Goal: Information Seeking & Learning: Learn about a topic

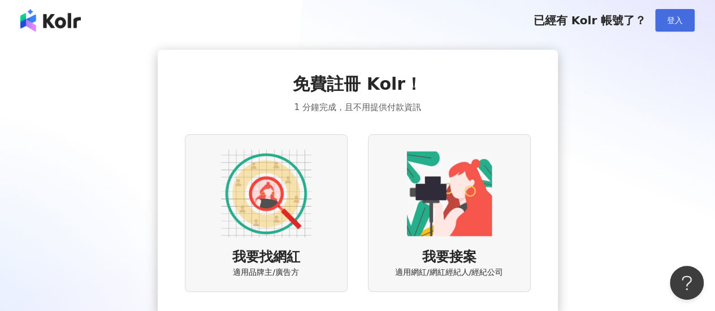
click at [668, 21] on span "登入" at bounding box center [675, 20] width 16 height 9
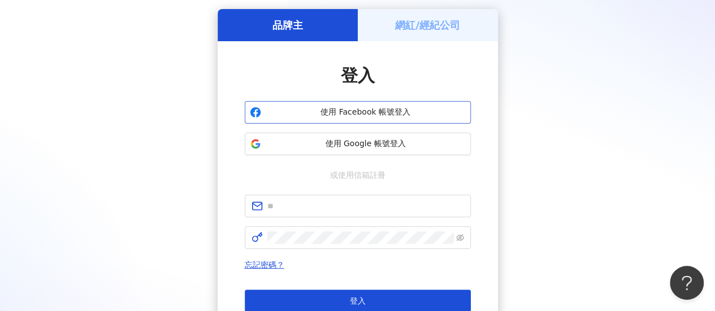
scroll to position [42, 0]
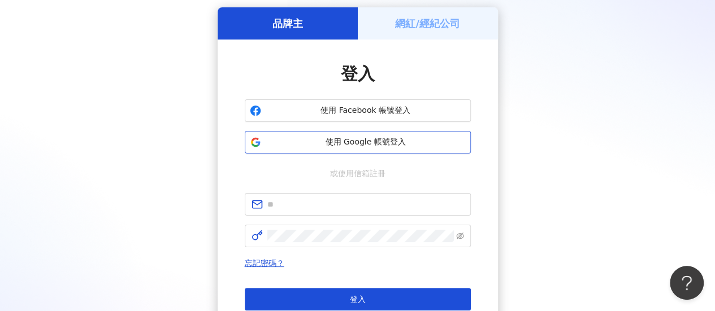
click at [389, 142] on span "使用 Google 帳號登入" at bounding box center [366, 142] width 200 height 11
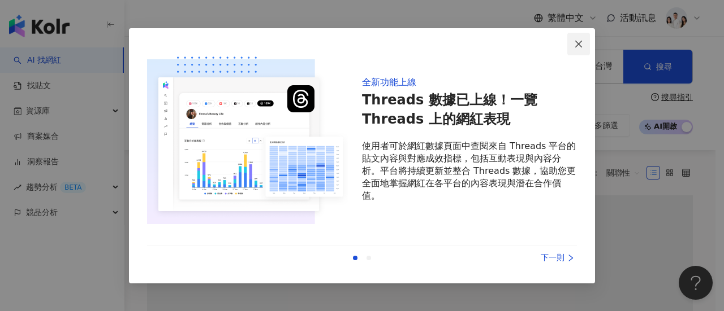
click at [583, 45] on span "Close" at bounding box center [578, 44] width 23 height 9
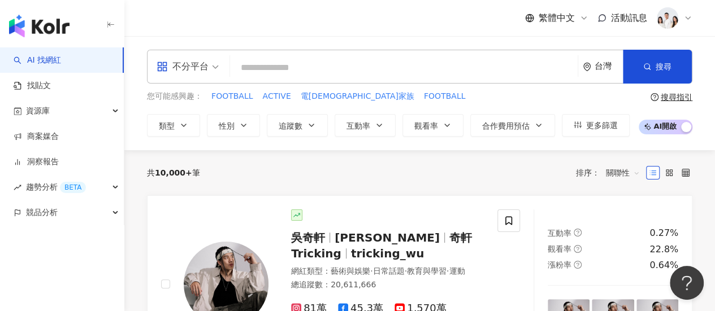
click at [421, 72] on input "search" at bounding box center [404, 67] width 339 height 21
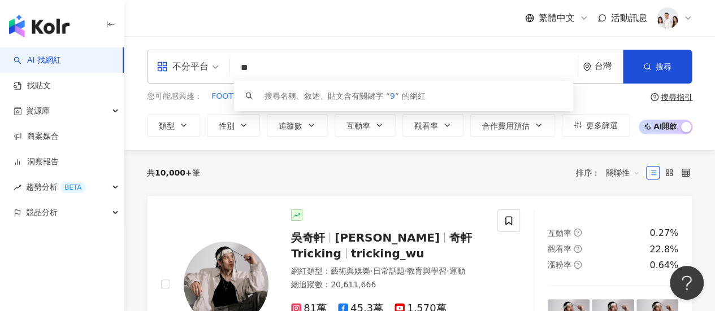
type input "*"
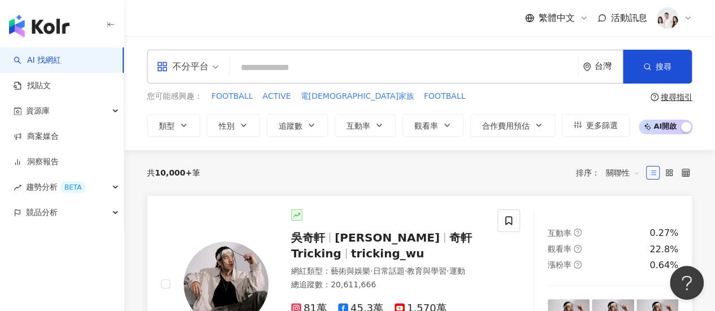
paste input "**********"
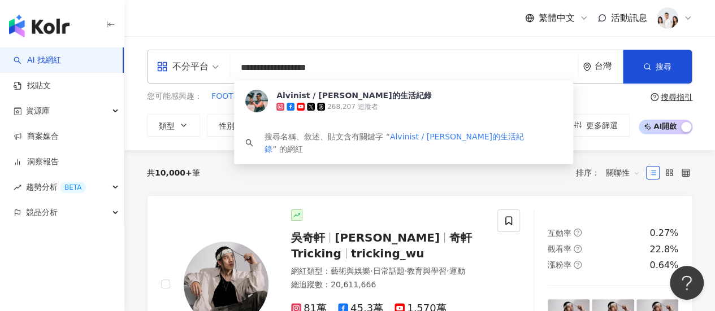
click at [205, 71] on div "不分平台" at bounding box center [183, 67] width 52 height 18
type input "**********"
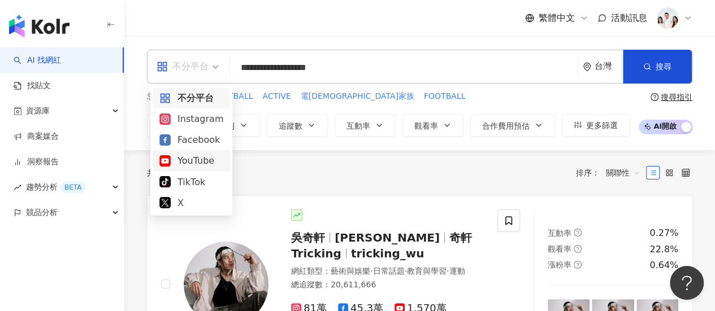
click at [205, 162] on div "YouTube" at bounding box center [191, 161] width 64 height 14
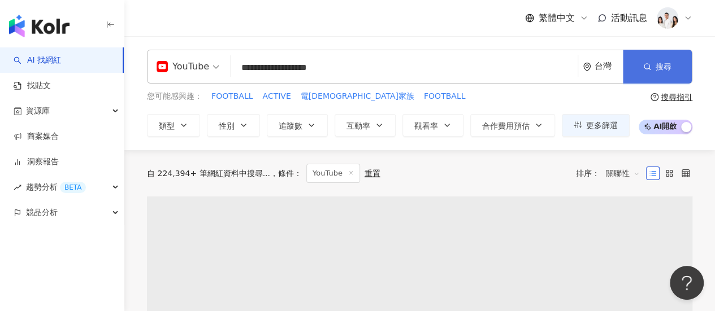
click at [662, 59] on button "搜尋" at bounding box center [657, 67] width 69 height 34
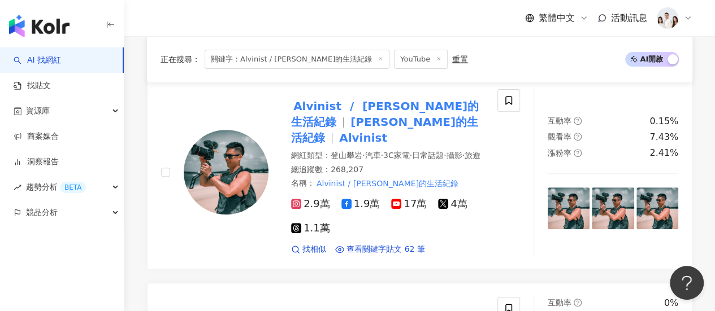
scroll to position [154, 0]
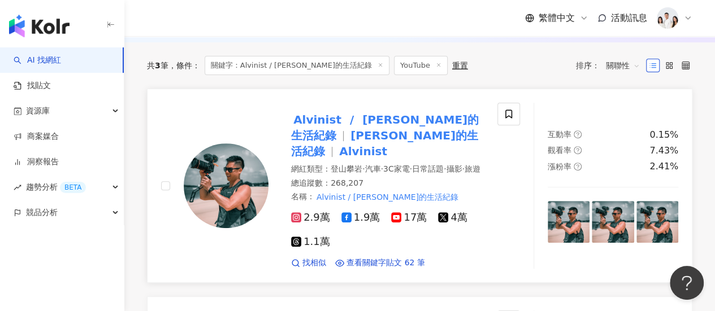
click at [388, 142] on mark "Alvinist" at bounding box center [363, 151] width 53 height 18
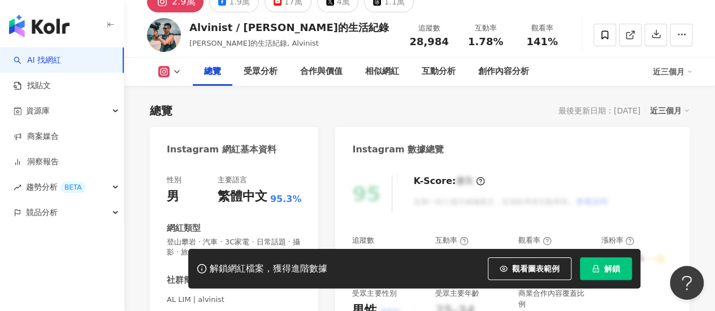
scroll to position [52, 0]
click at [494, 75] on div "創作內容分析" at bounding box center [503, 71] width 51 height 14
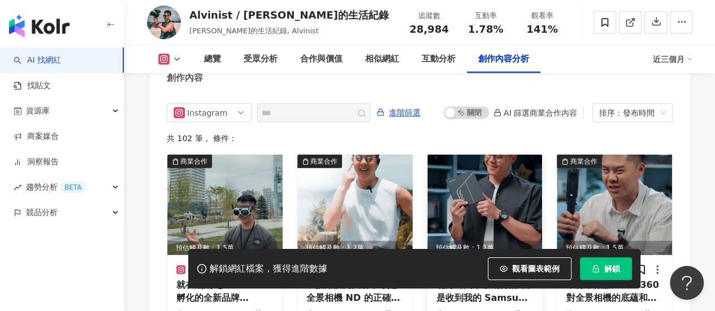
scroll to position [3493, 0]
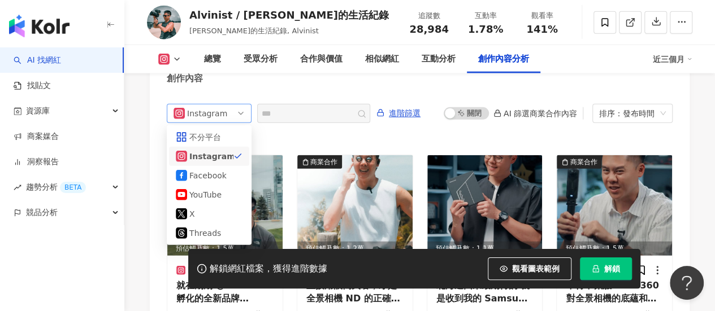
click at [220, 111] on div "Instagram" at bounding box center [205, 114] width 37 height 18
click at [218, 192] on div "YouTube" at bounding box center [207, 195] width 37 height 12
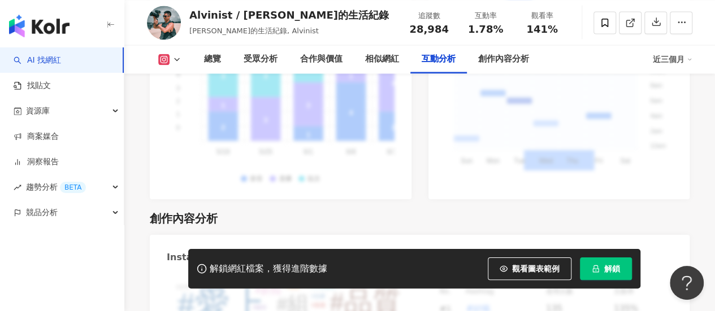
scroll to position [3094, 0]
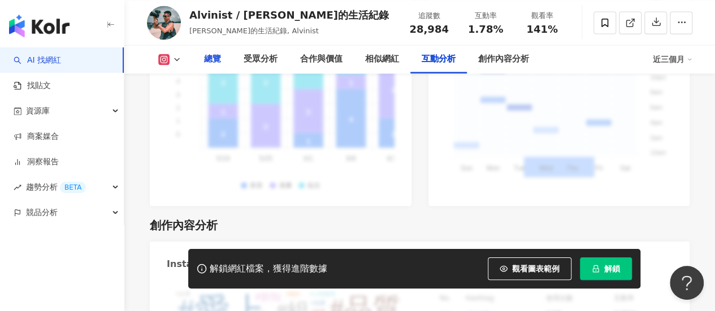
click at [207, 65] on div "總覽" at bounding box center [212, 60] width 17 height 14
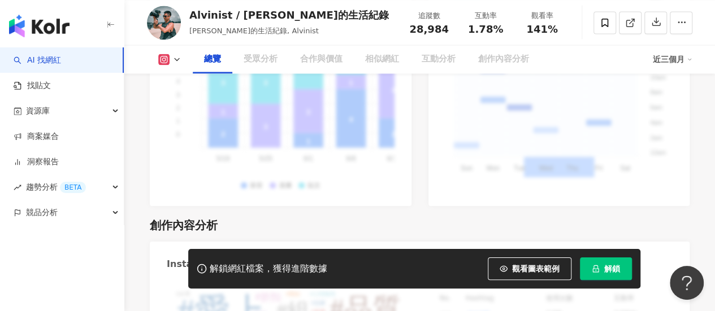
scroll to position [69, 0]
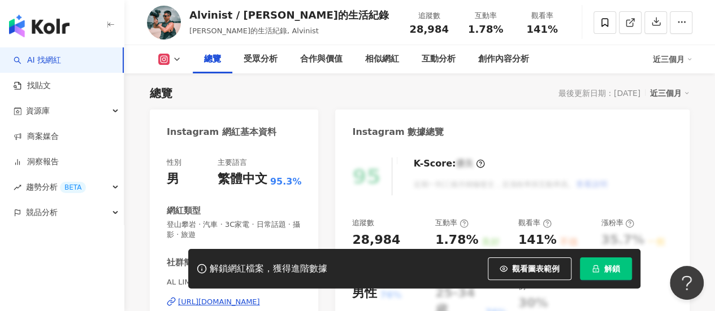
click at [171, 58] on button at bounding box center [170, 59] width 46 height 11
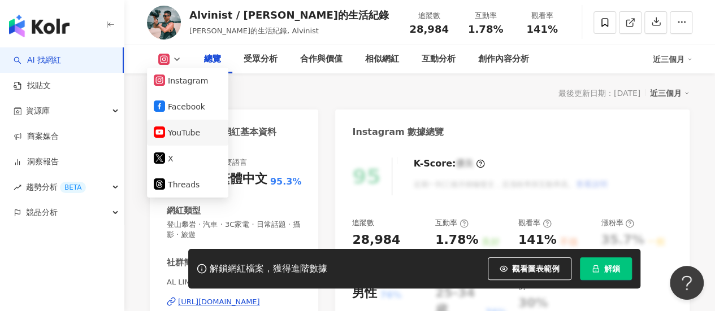
click at [204, 129] on button "YouTube" at bounding box center [188, 133] width 68 height 16
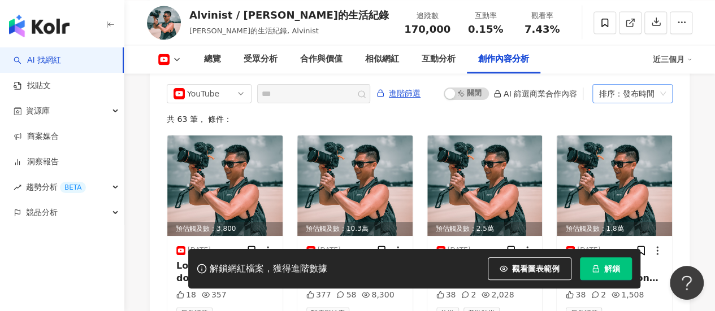
scroll to position [3137, 0]
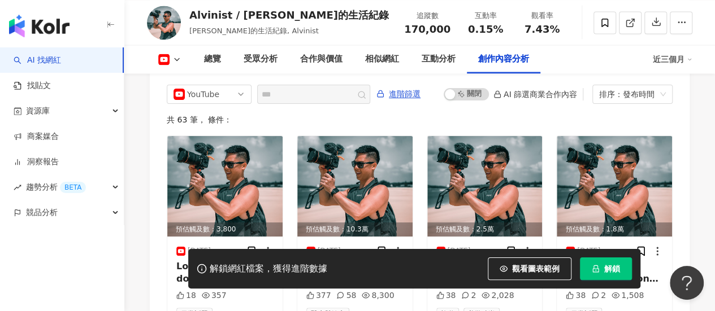
click at [198, 119] on div "共 63 筆 ， 條件：" at bounding box center [420, 119] width 506 height 9
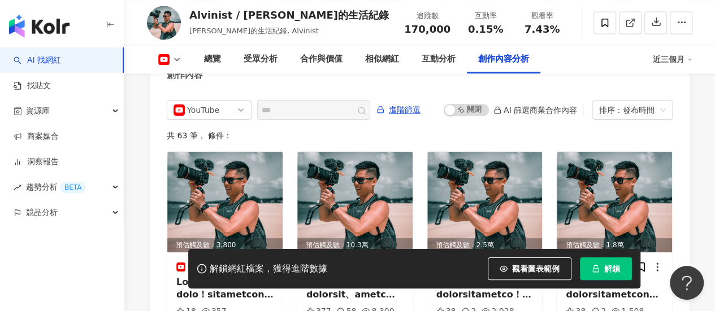
scroll to position [3119, 0]
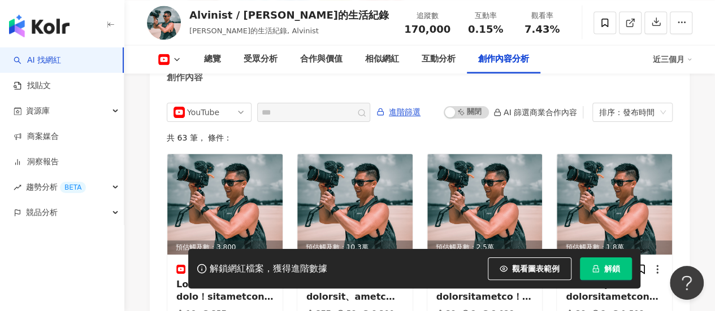
click at [661, 64] on div "近三個月" at bounding box center [673, 59] width 40 height 18
click at [583, 133] on div "共 63 筆 ， 條件：" at bounding box center [420, 137] width 506 height 9
click at [613, 103] on div "排序：發布時間" at bounding box center [627, 112] width 57 height 18
click at [504, 140] on div "YouTube fb yt twitter 不分平台 Instagram Facebook YouTube X Threads 進階篩選 啟動 關閉 AI 篩…" at bounding box center [420, 225] width 506 height 245
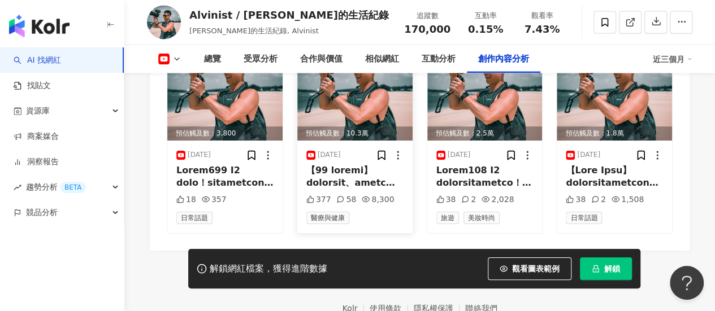
scroll to position [3223, 0]
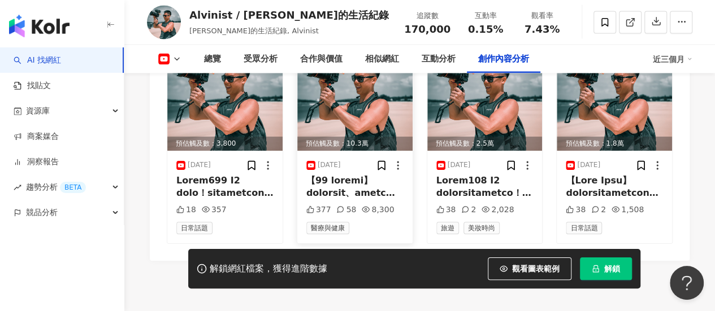
click at [362, 177] on div at bounding box center [354, 187] width 97 height 25
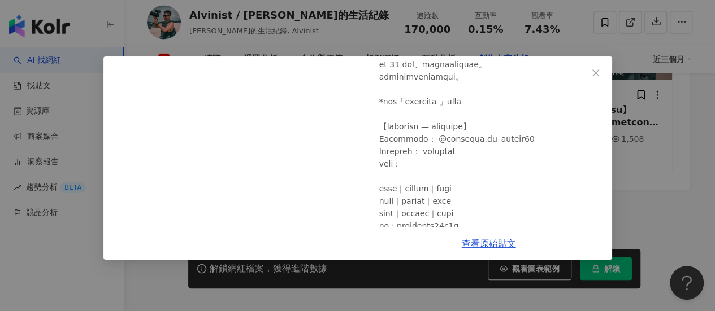
scroll to position [0, 0]
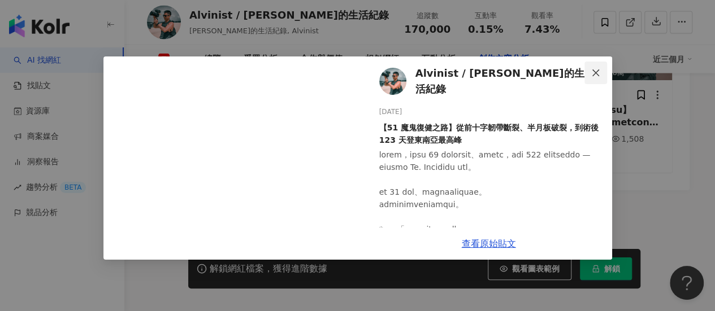
click at [592, 71] on icon "close" at bounding box center [595, 72] width 9 height 9
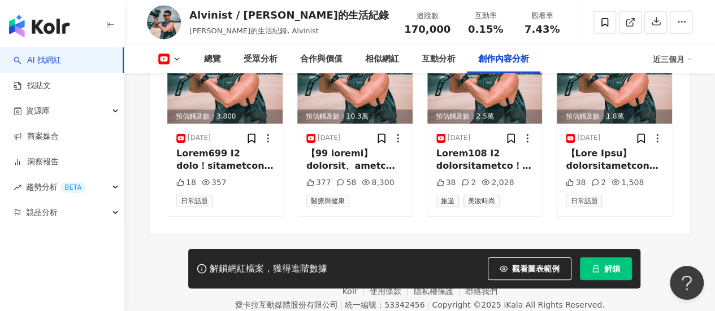
scroll to position [3249, 0]
